Goal: Find contact information: Find contact information

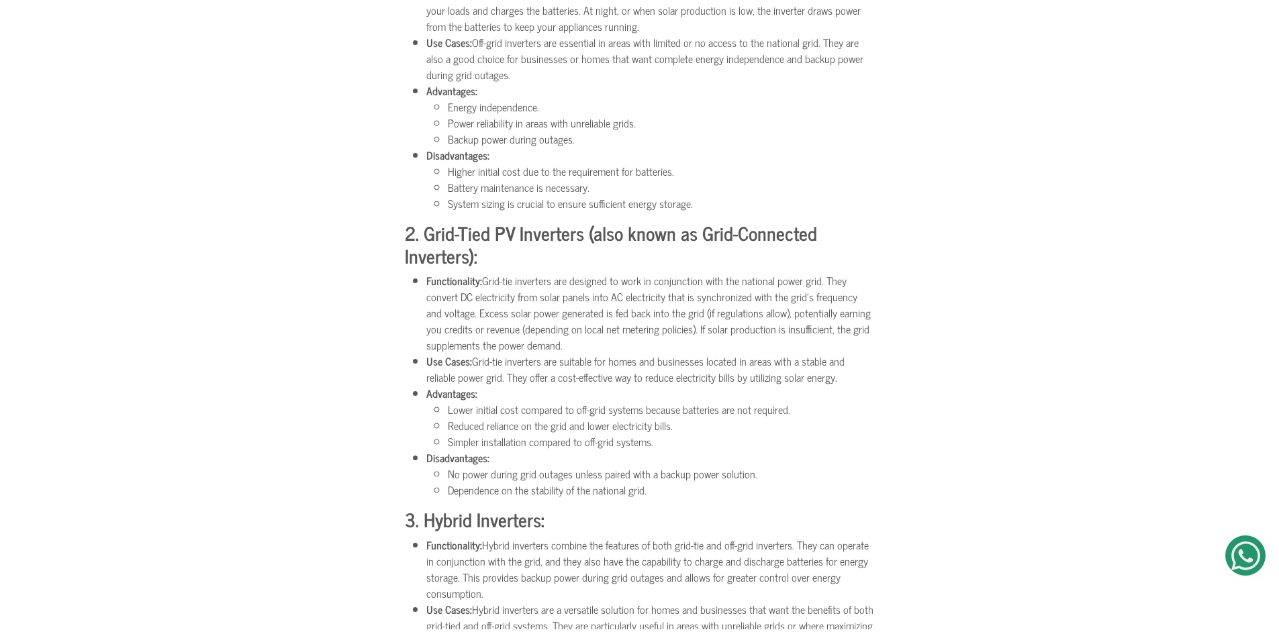
scroll to position [1074, 0]
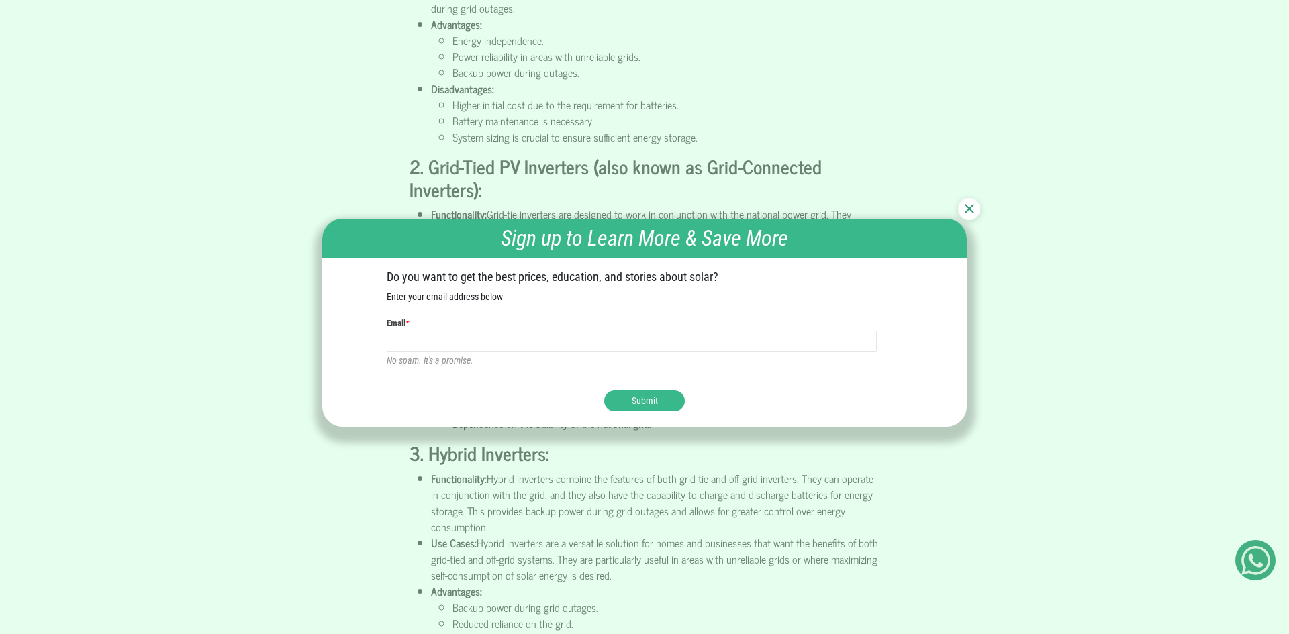
click at [968, 206] on img at bounding box center [969, 208] width 9 height 9
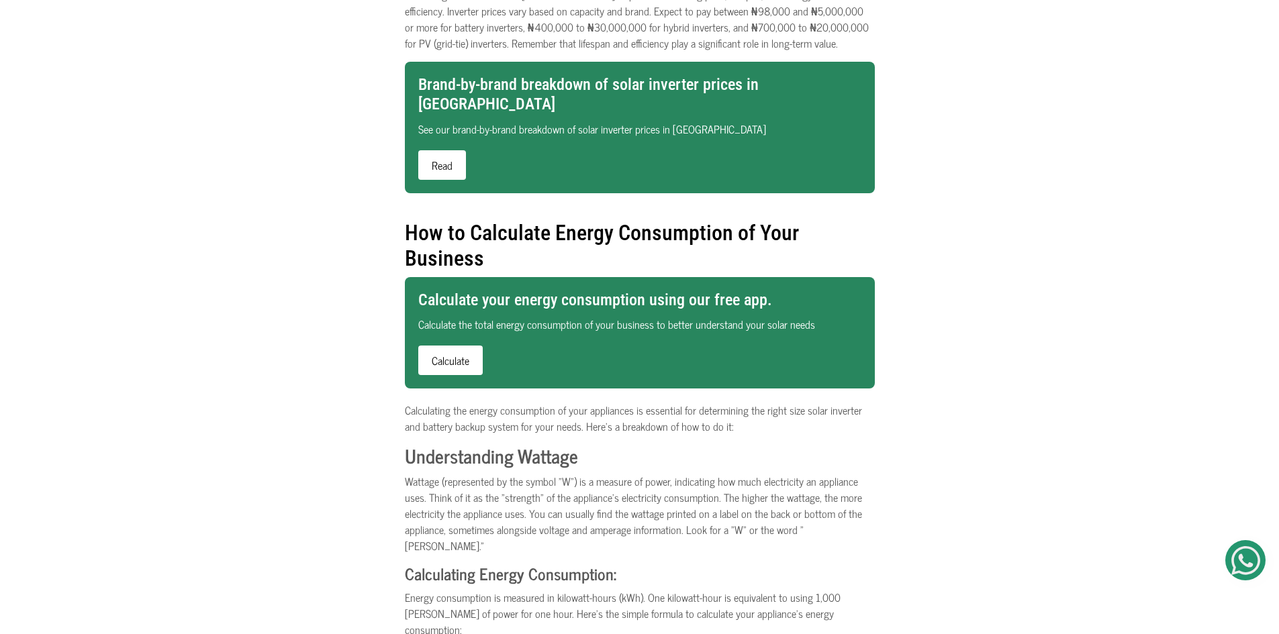
scroll to position [1678, 0]
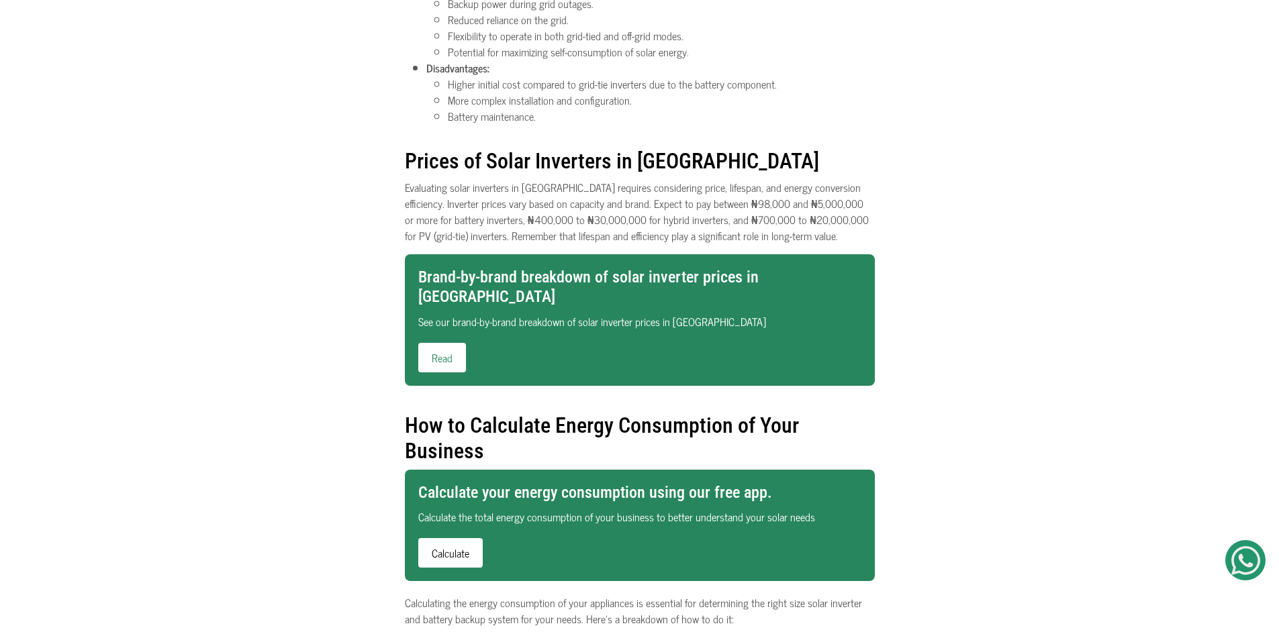
click at [435, 343] on link "Read" at bounding box center [442, 358] width 48 height 30
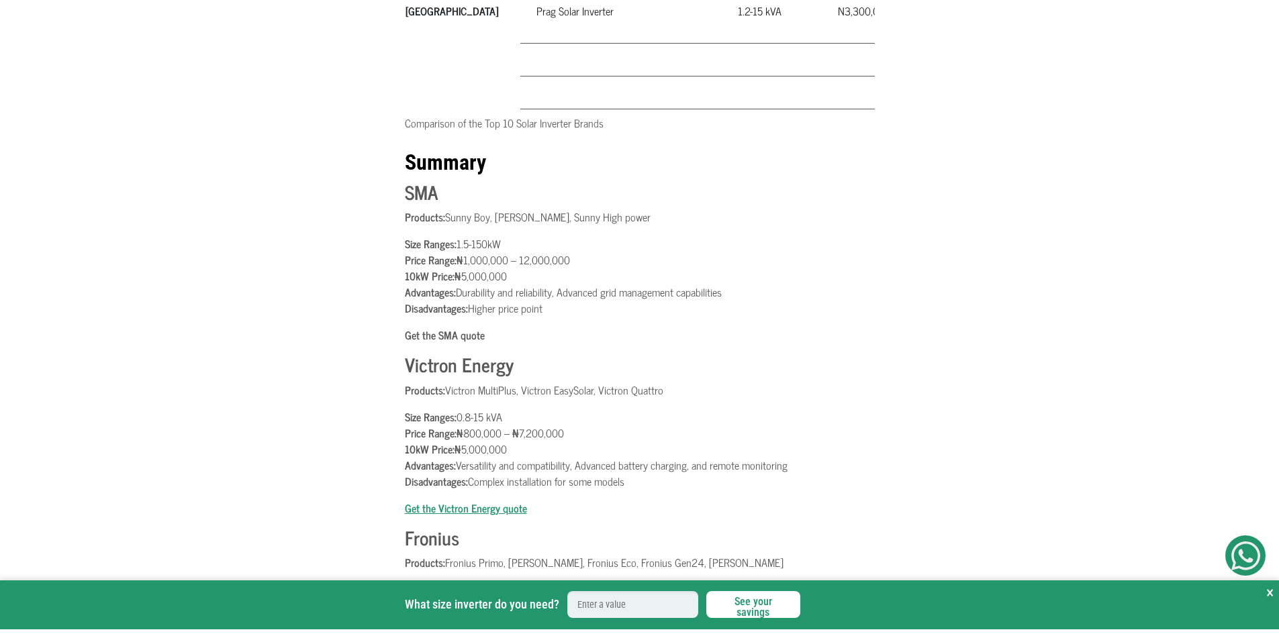
scroll to position [1477, 0]
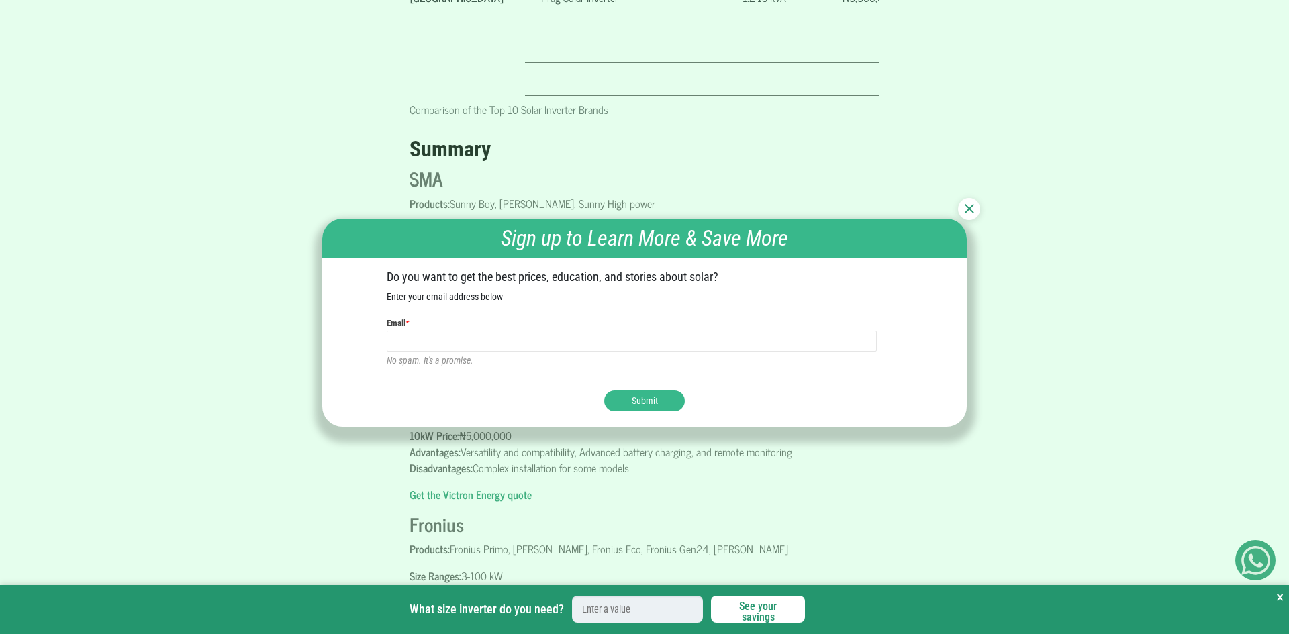
click at [975, 209] on div at bounding box center [969, 209] width 22 height 22
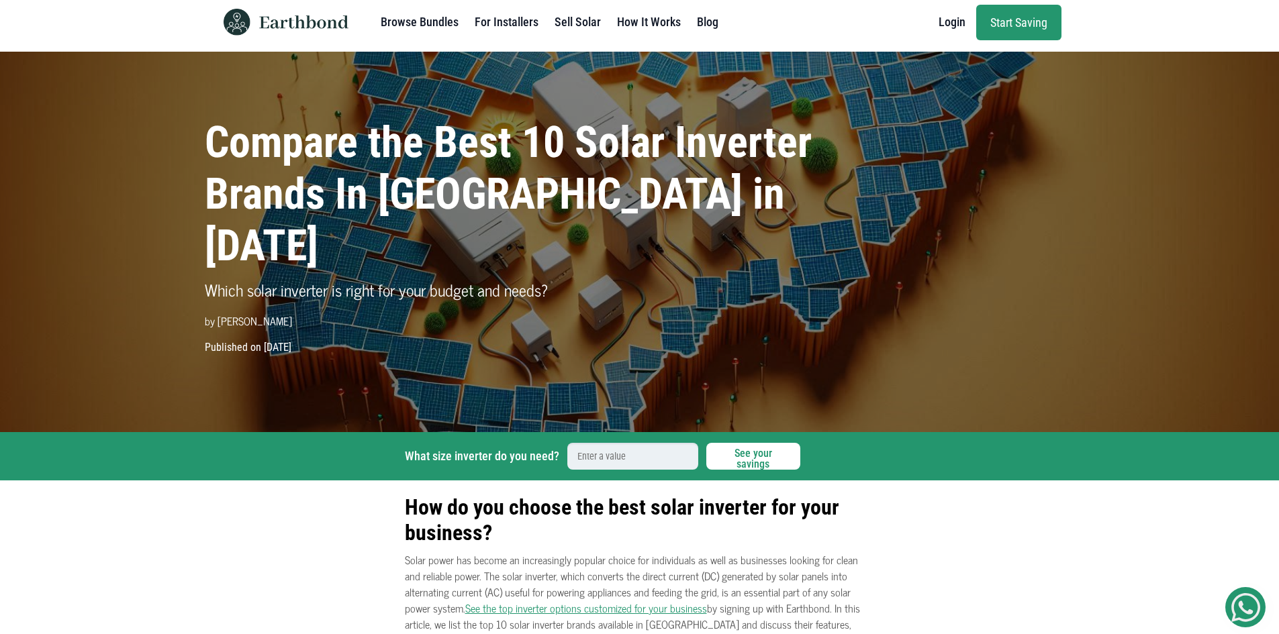
scroll to position [0, 0]
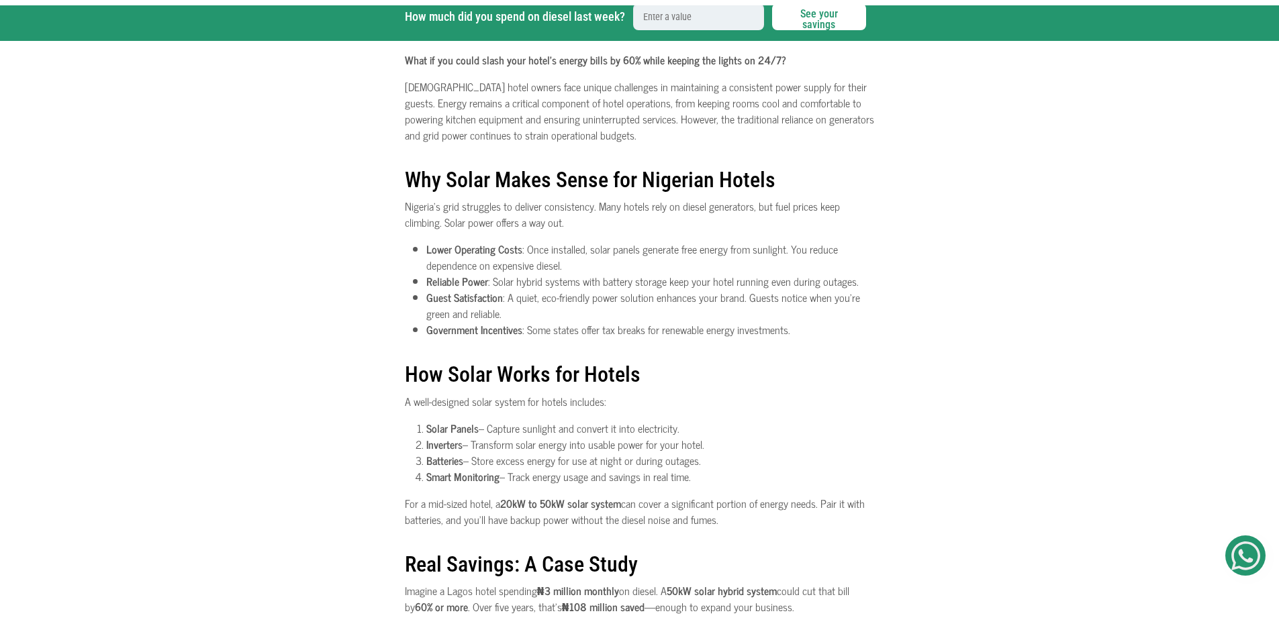
scroll to position [470, 0]
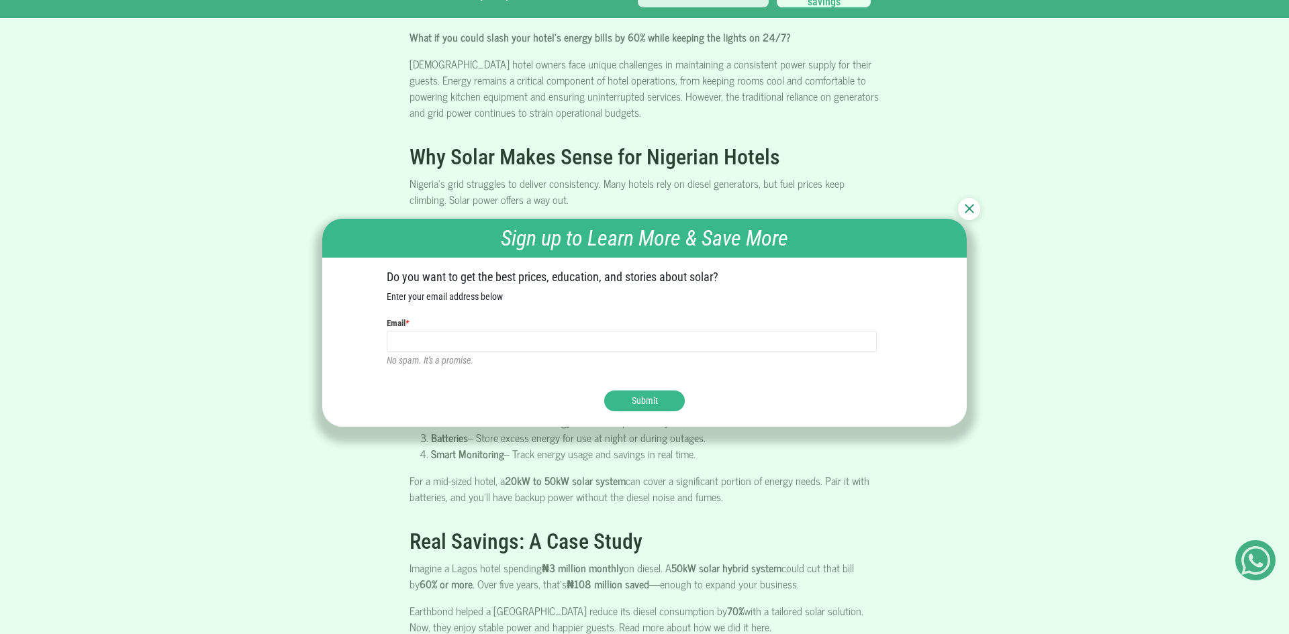
click at [970, 209] on img at bounding box center [969, 208] width 9 height 9
click at [970, 209] on div "How much did you spend on diesel last week? See your savings × How much did you…" at bounding box center [644, 641] width 1289 height 1342
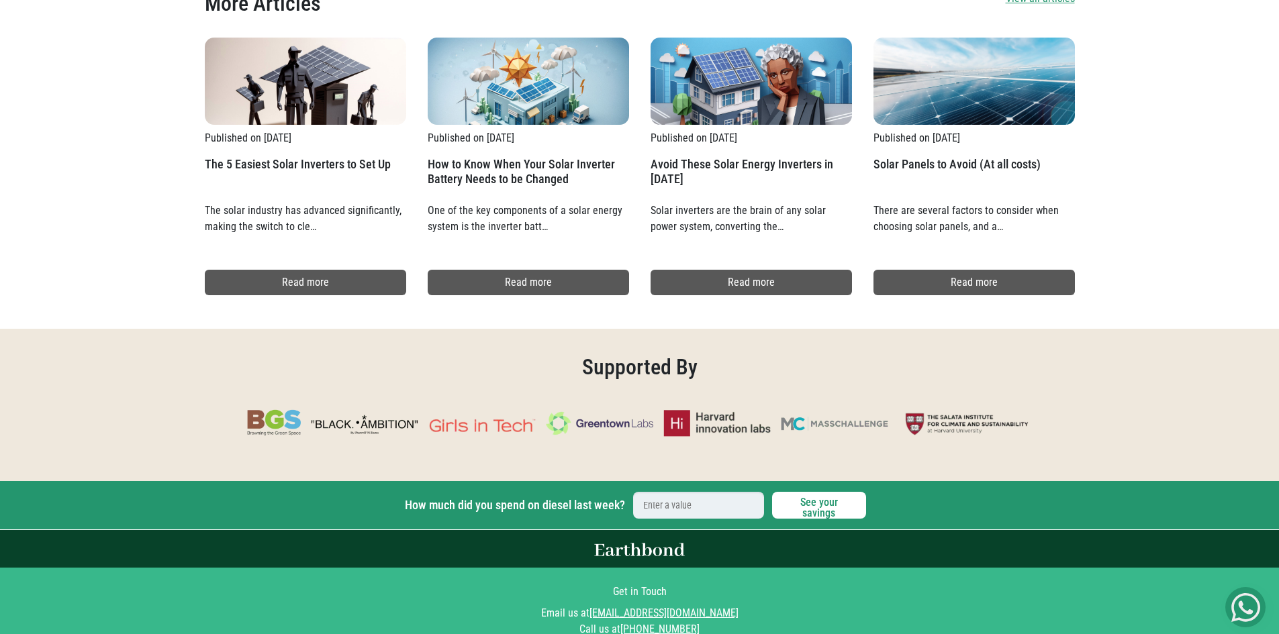
scroll to position [2091, 0]
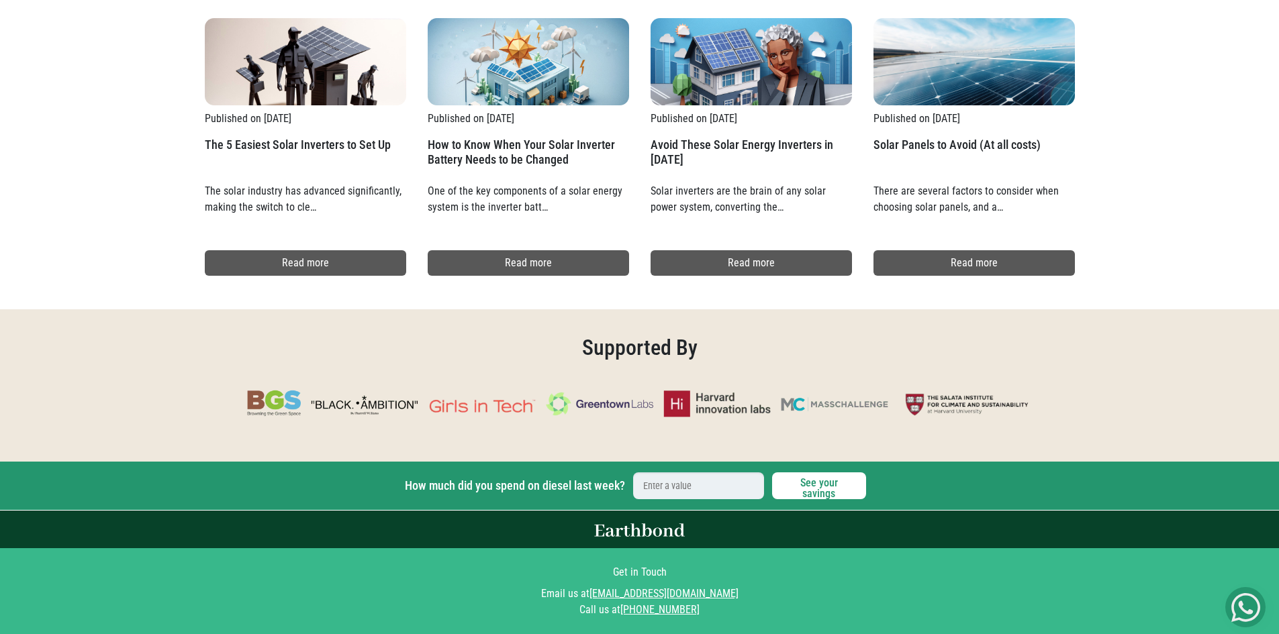
click at [648, 595] on link "[EMAIL_ADDRESS][DOMAIN_NAME]" at bounding box center [663, 593] width 149 height 13
click at [653, 592] on link "[EMAIL_ADDRESS][DOMAIN_NAME]" at bounding box center [663, 593] width 149 height 13
click at [653, 593] on link "[EMAIL_ADDRESS][DOMAIN_NAME]" at bounding box center [663, 593] width 149 height 13
click at [707, 593] on div "Email us at [EMAIL_ADDRESS][DOMAIN_NAME]" at bounding box center [640, 594] width 870 height 16
click at [690, 597] on link "[EMAIL_ADDRESS][DOMAIN_NAME]" at bounding box center [663, 593] width 149 height 13
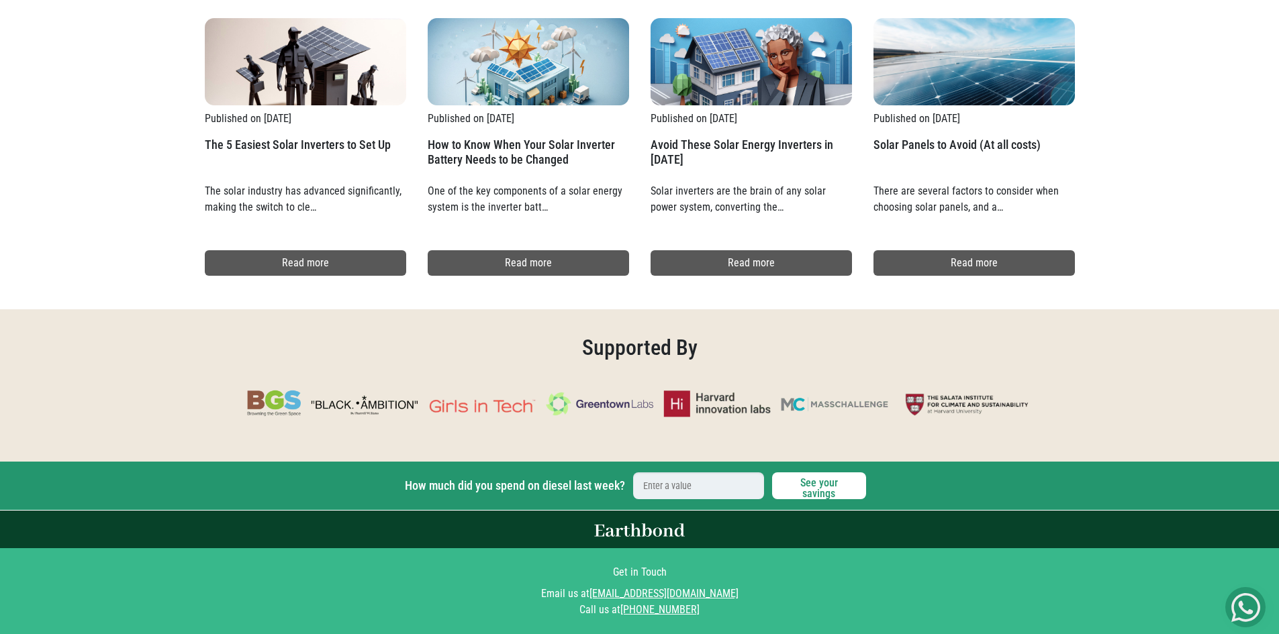
click at [651, 587] on div "Email us at info@earthbond.co" at bounding box center [640, 594] width 870 height 16
drag, startPoint x: 714, startPoint y: 588, endPoint x: 623, endPoint y: 601, distance: 91.5
click at [623, 600] on div "Email us at info@earthbond.co" at bounding box center [640, 594] width 870 height 16
copy link "[EMAIL_ADDRESS][DOMAIN_NAME]"
click at [994, 590] on div "Email us at info@earthbond.co" at bounding box center [640, 594] width 870 height 16
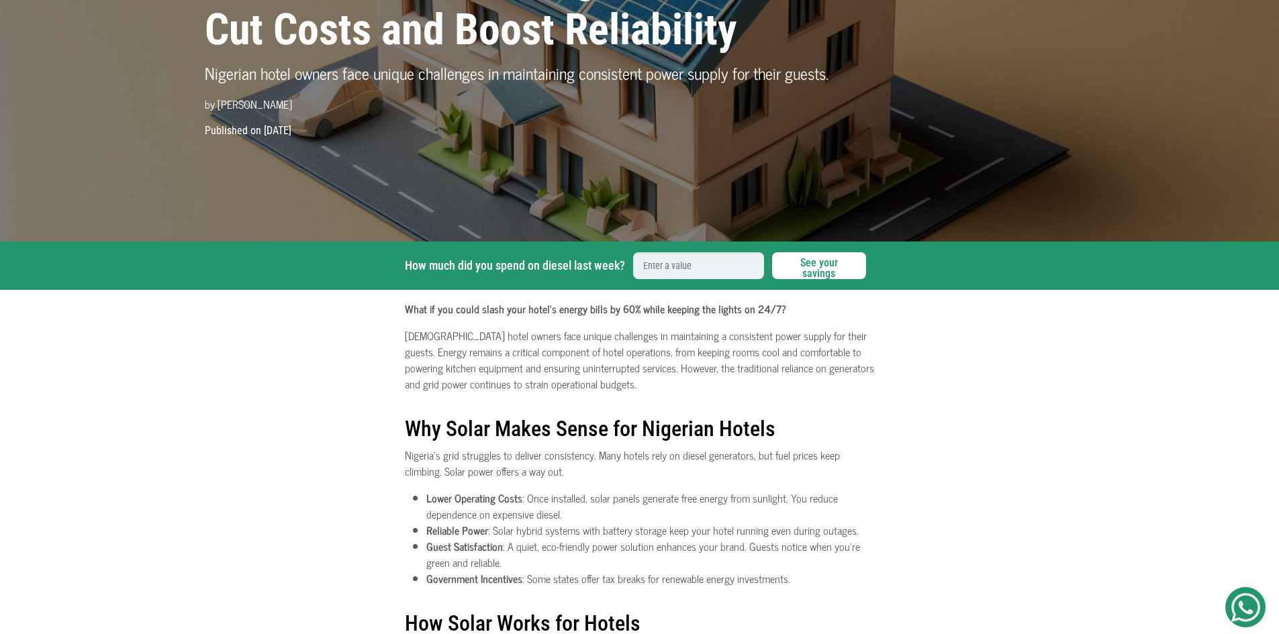
scroll to position [77, 0]
